Goal: Navigation & Orientation: Find specific page/section

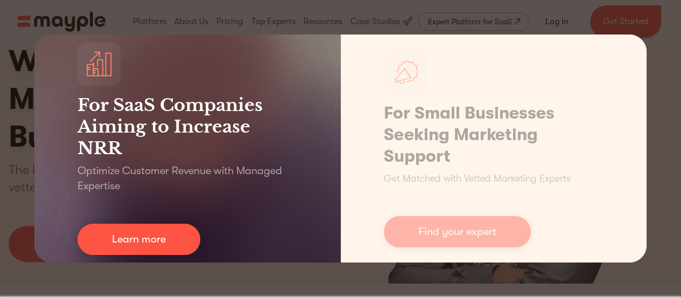
scroll to position [54, 0]
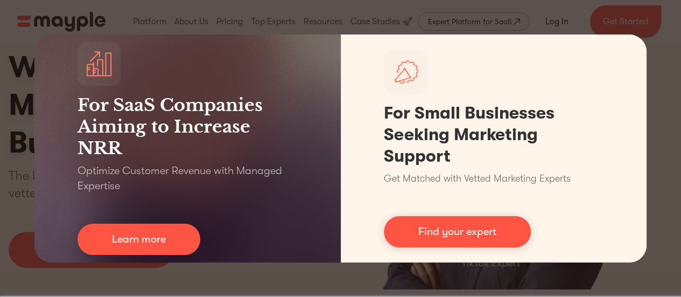
click at [342, 16] on div "For SaaS Companies Aiming to Increase NRR Optimize Customer Revenue with Manage…" at bounding box center [340, 148] width 681 height 297
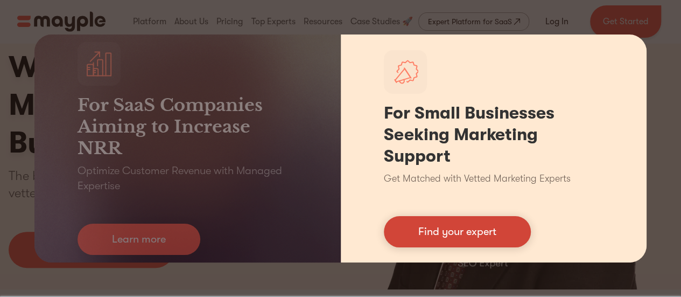
click at [469, 228] on link "Find your expert" at bounding box center [457, 231] width 147 height 31
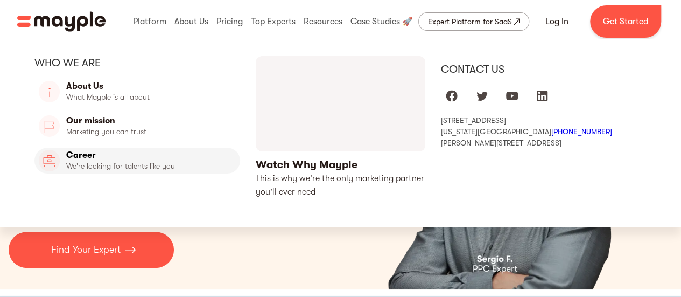
click at [78, 160] on link "Career" at bounding box center [137, 161] width 206 height 26
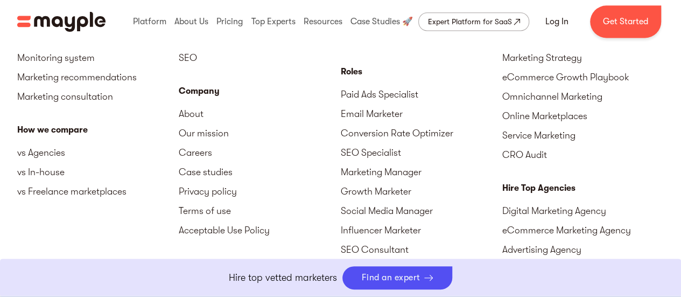
scroll to position [2800, 0]
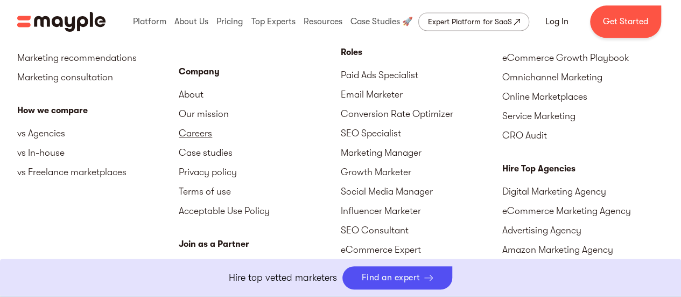
click at [192, 135] on link "Careers" at bounding box center [260, 132] width 162 height 19
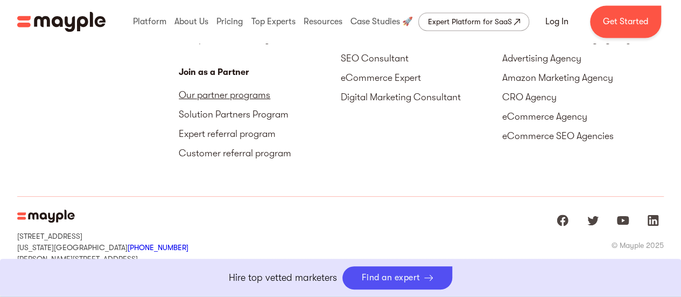
scroll to position [3004, 0]
